Goal: Task Accomplishment & Management: Manage account settings

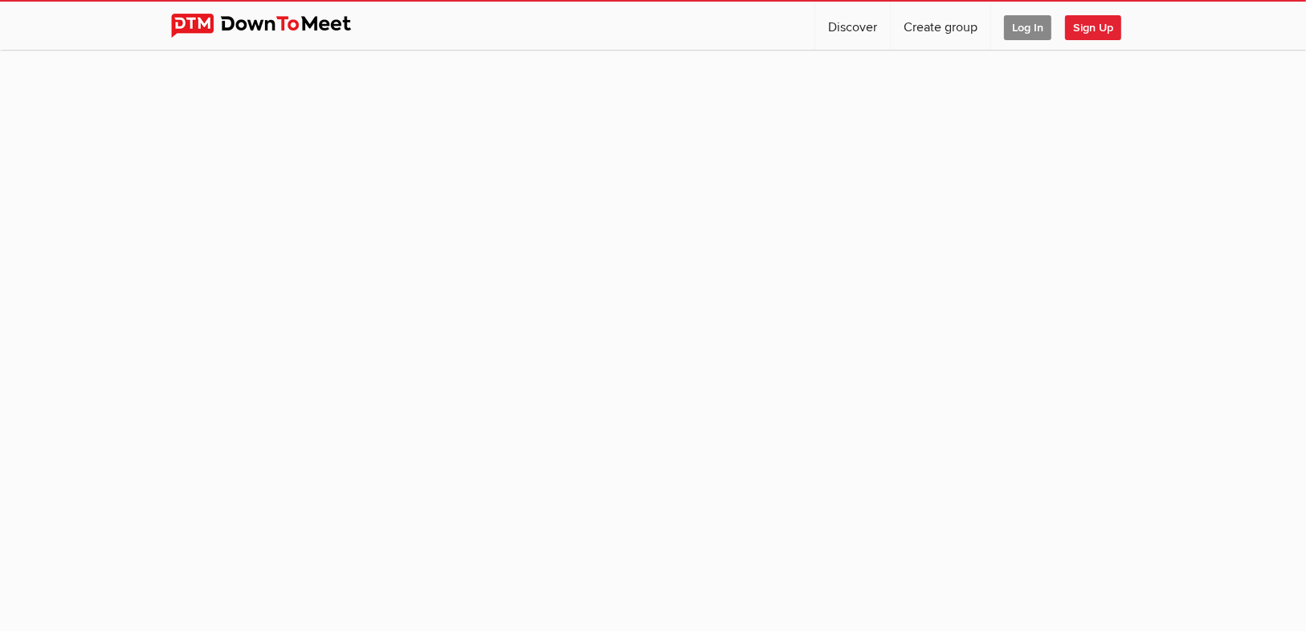
click at [1026, 29] on span "Log In" at bounding box center [1027, 27] width 47 height 25
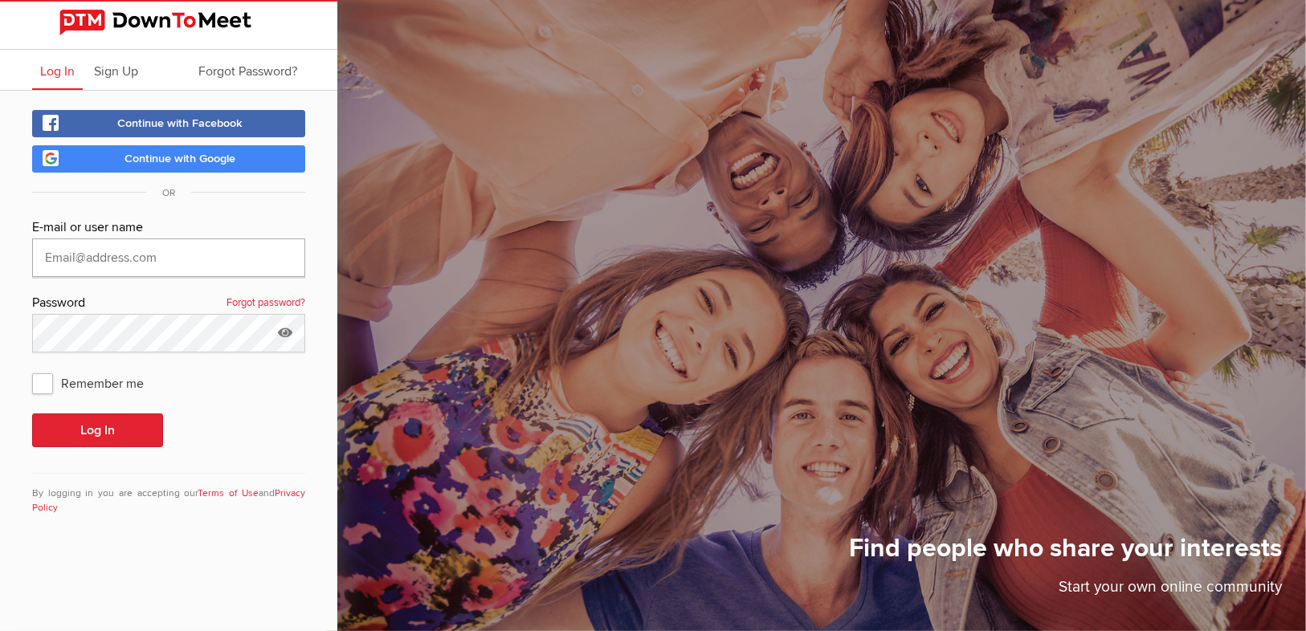
click at [165, 261] on input "text" at bounding box center [168, 257] width 273 height 39
type input "[PERSON_NAME][EMAIL_ADDRESS][PERSON_NAME][PERSON_NAME][DOMAIN_NAME]"
click at [32, 414] on button "Log In" at bounding box center [97, 431] width 131 height 34
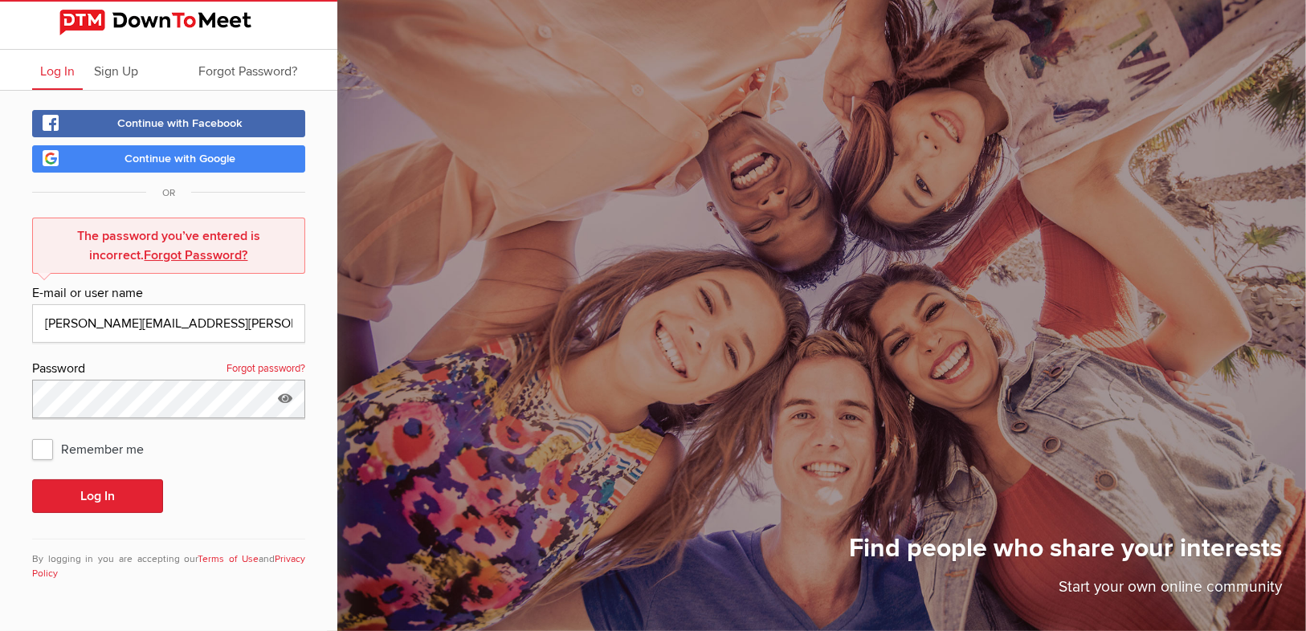
click at [0, 383] on html "Log In Sign Up Forgot Password? Continue with Facebook Continue with Google OR …" at bounding box center [653, 315] width 1306 height 631
click at [32, 479] on button "Log In" at bounding box center [97, 496] width 131 height 34
click at [75, 488] on button "Log In" at bounding box center [97, 496] width 131 height 34
click at [89, 495] on button "Log In" at bounding box center [97, 496] width 131 height 34
click at [44, 442] on span "Remember me" at bounding box center [96, 448] width 128 height 29
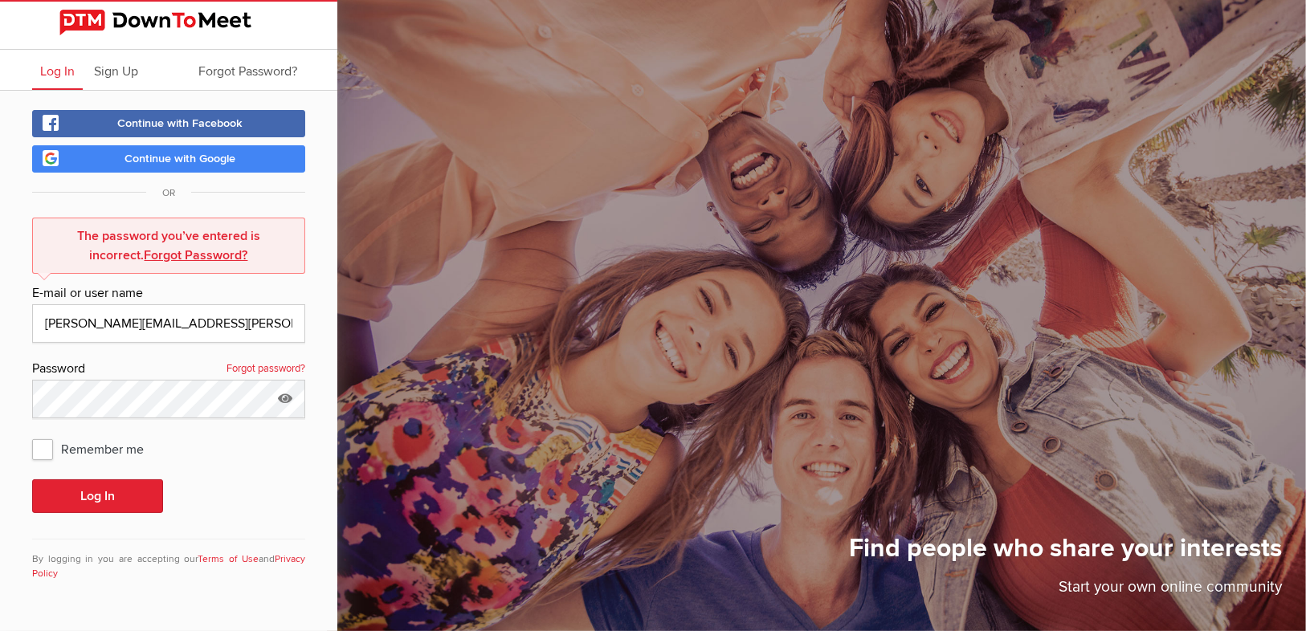
click at [32, 434] on input "Remember me" at bounding box center [31, 434] width 1 height 1
checkbox input "true"
click at [116, 486] on button "Log In" at bounding box center [97, 496] width 131 height 34
click at [239, 11] on img at bounding box center [168, 23] width 218 height 26
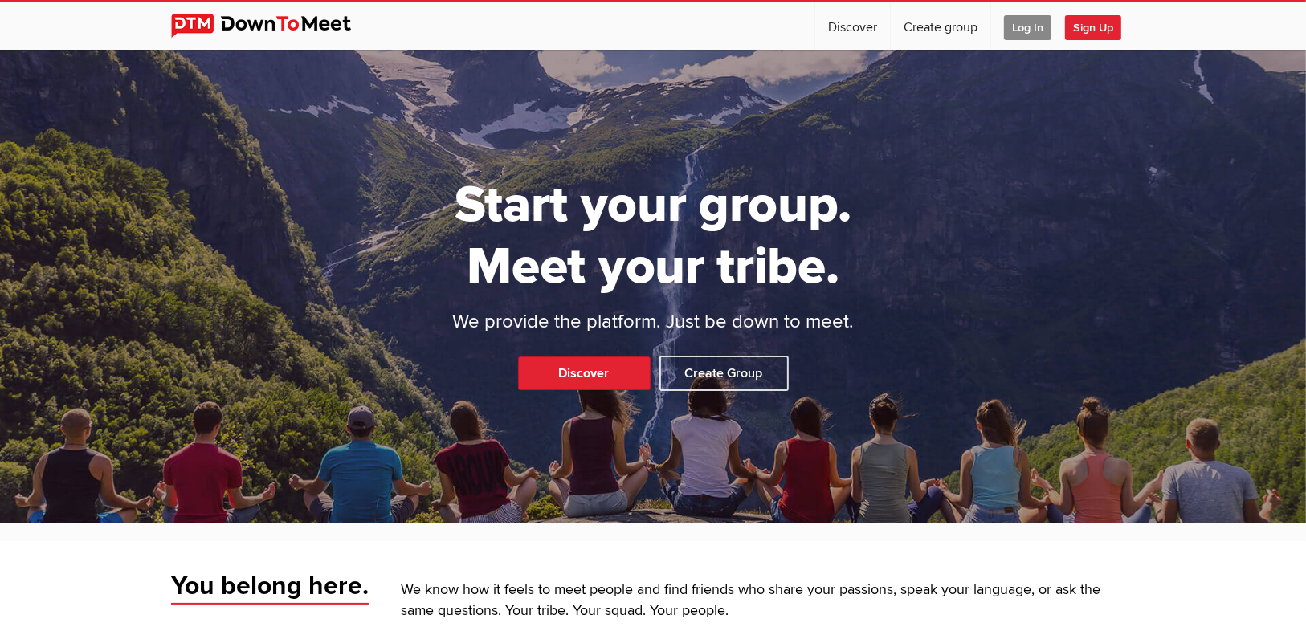
click at [1038, 25] on span "Log In" at bounding box center [1027, 27] width 47 height 25
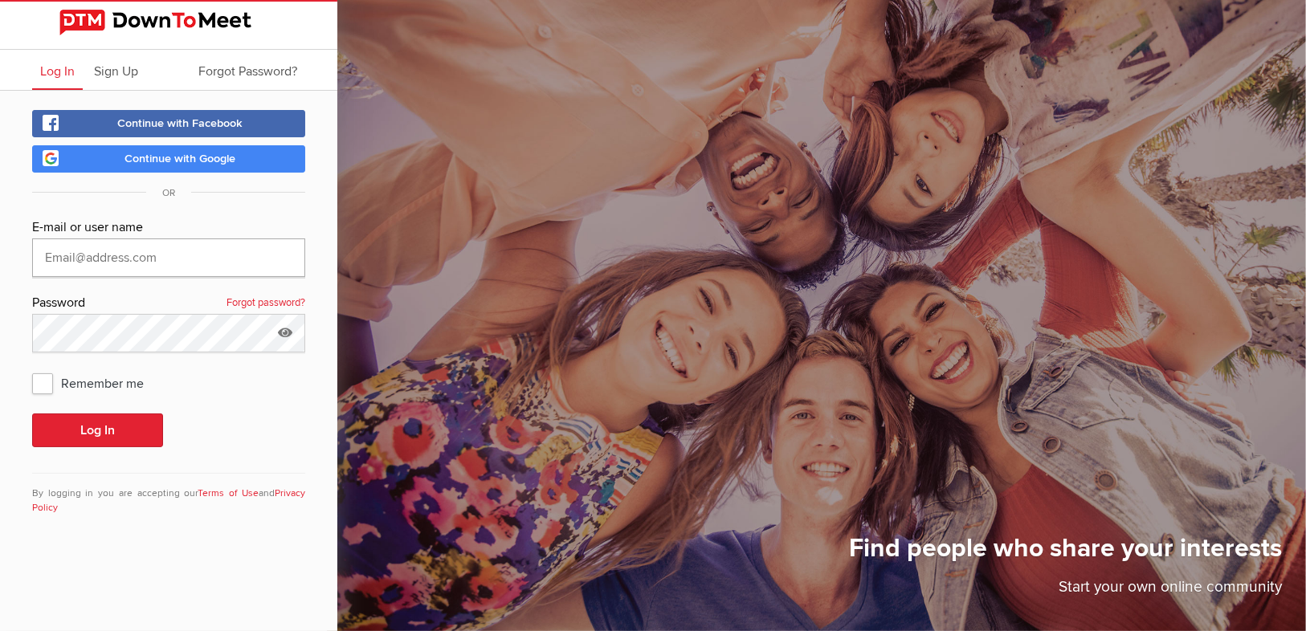
click at [210, 242] on input "text" at bounding box center [168, 257] width 273 height 39
type input "[PERSON_NAME][EMAIL_ADDRESS][PERSON_NAME][PERSON_NAME][DOMAIN_NAME]"
click at [32, 414] on button "Log In" at bounding box center [97, 431] width 131 height 34
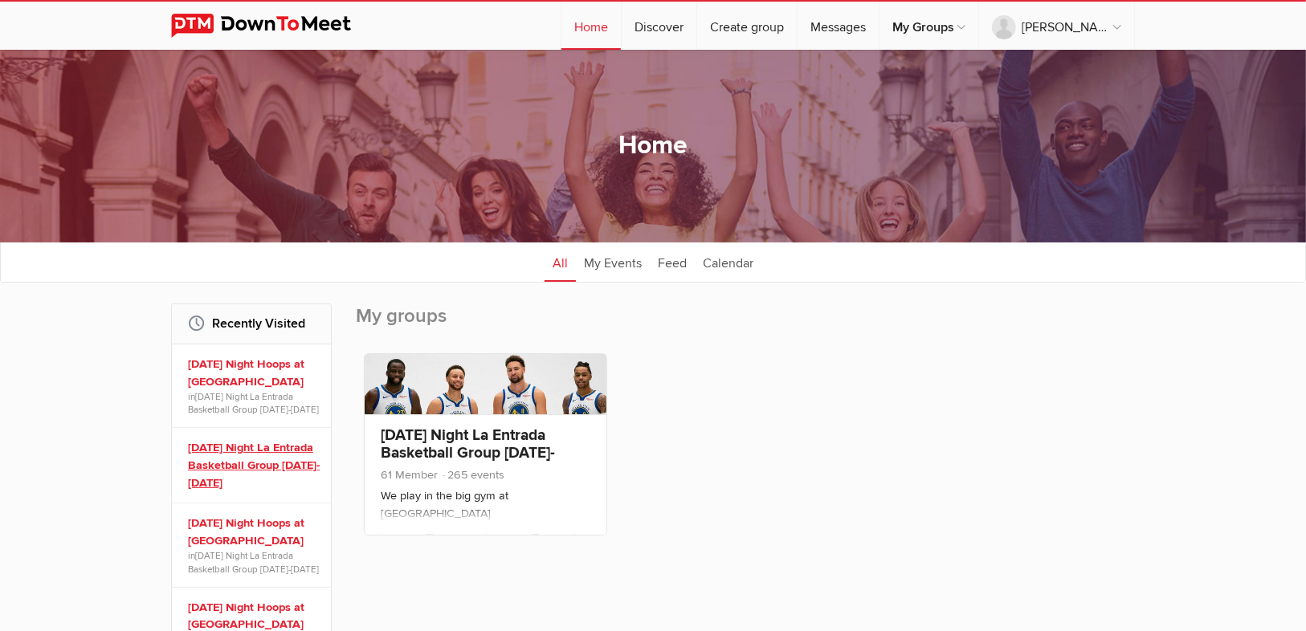
click at [227, 449] on link "[DATE] Night La Entrada Basketball Group [DATE]-[DATE]" at bounding box center [254, 465] width 132 height 52
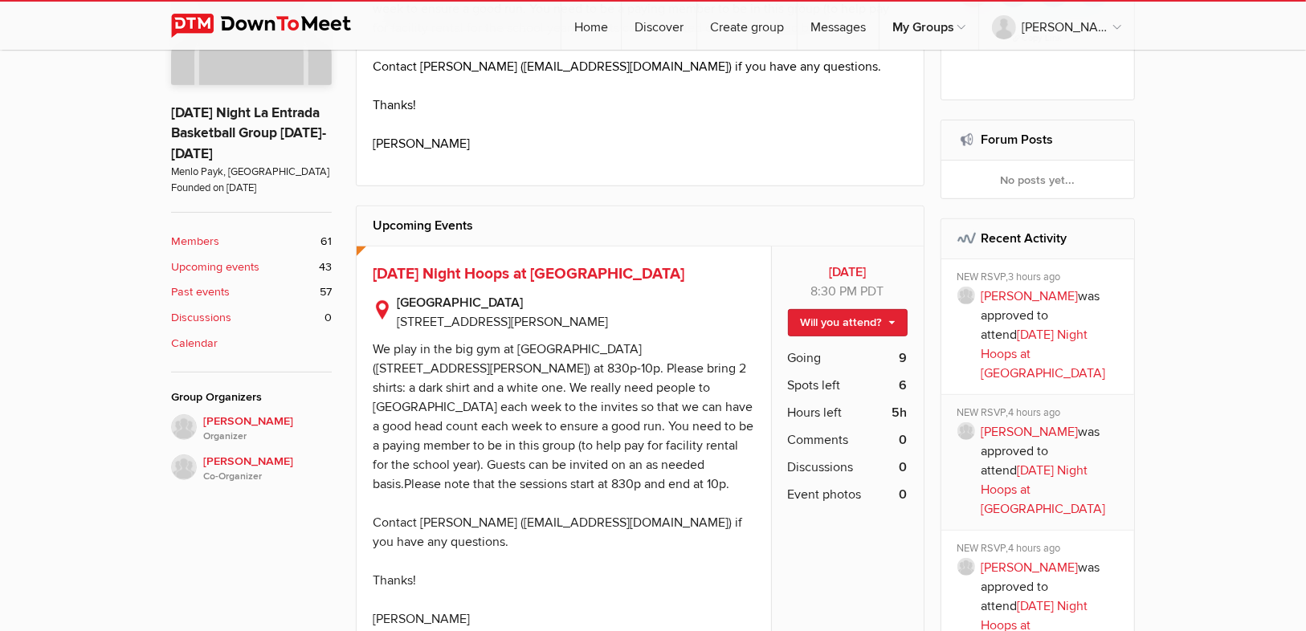
scroll to position [587, 0]
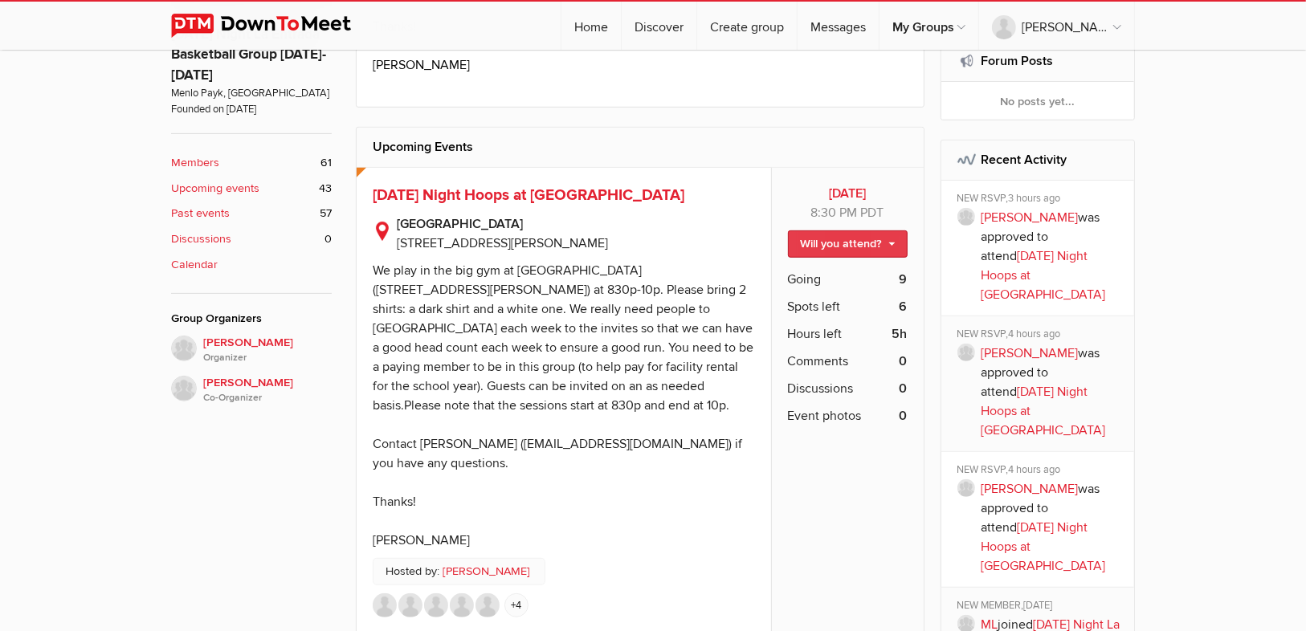
click at [857, 248] on link "Will you attend?" at bounding box center [848, 243] width 120 height 27
click at [833, 280] on link "I'm going" at bounding box center [834, 279] width 145 height 24
